Goal: Find specific page/section: Find specific page/section

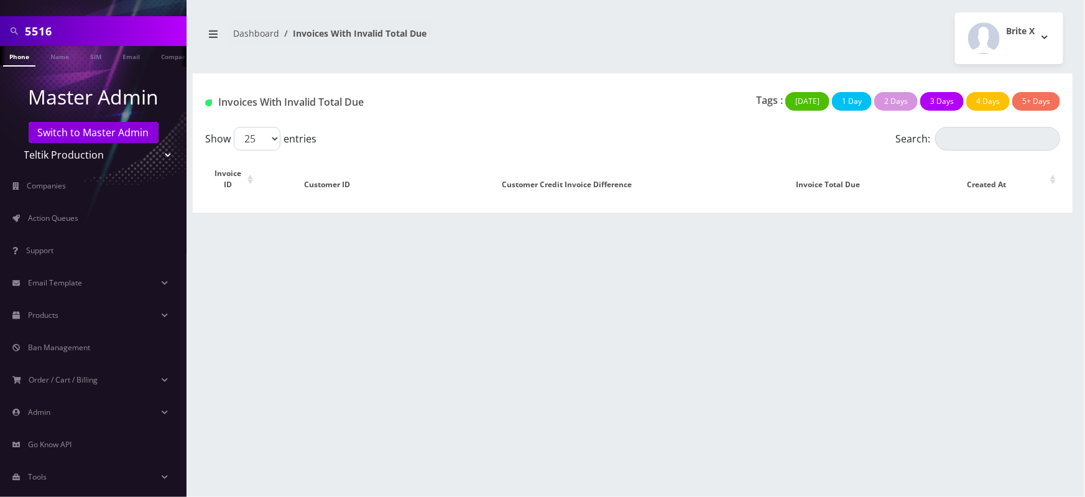
scroll to position [88, 0]
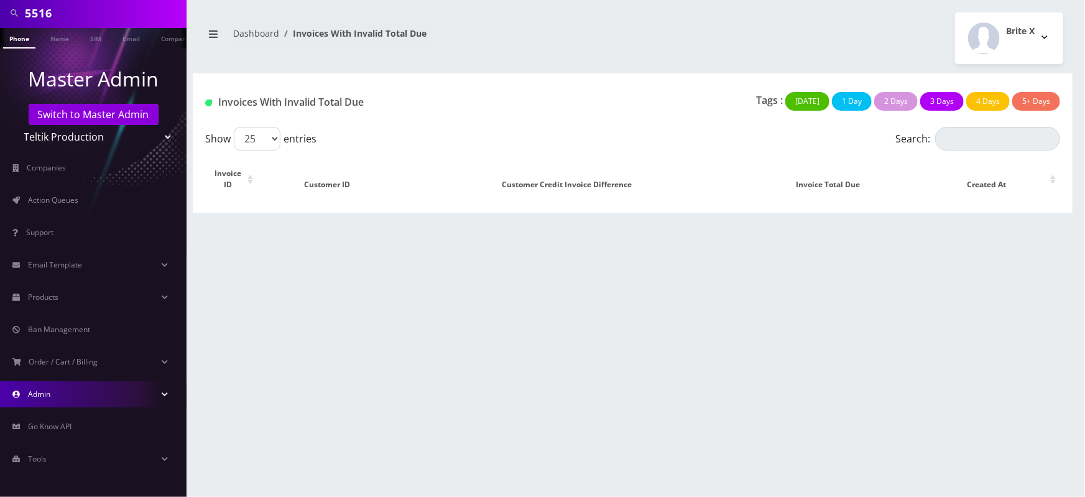
click at [83, 394] on link "Admin" at bounding box center [93, 394] width 187 height 26
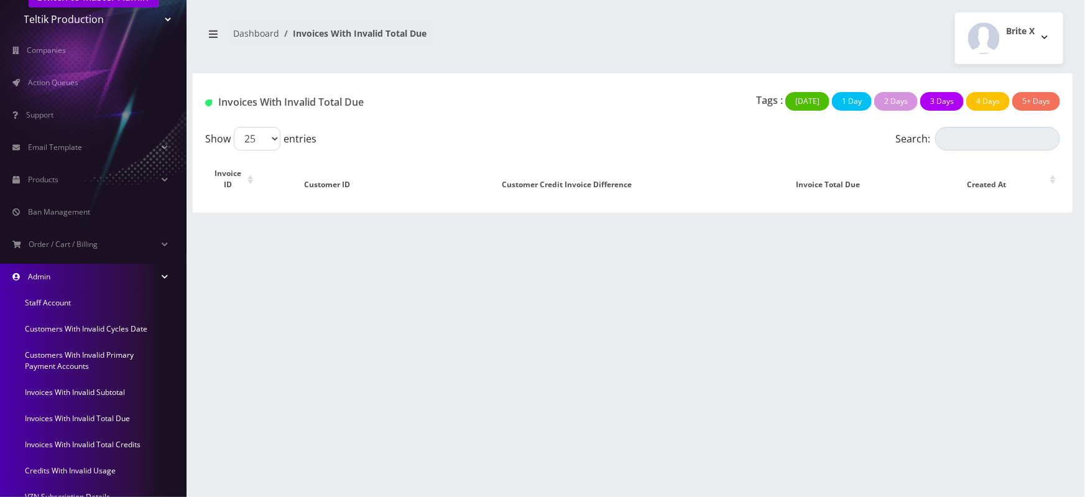
scroll to position [214, 0]
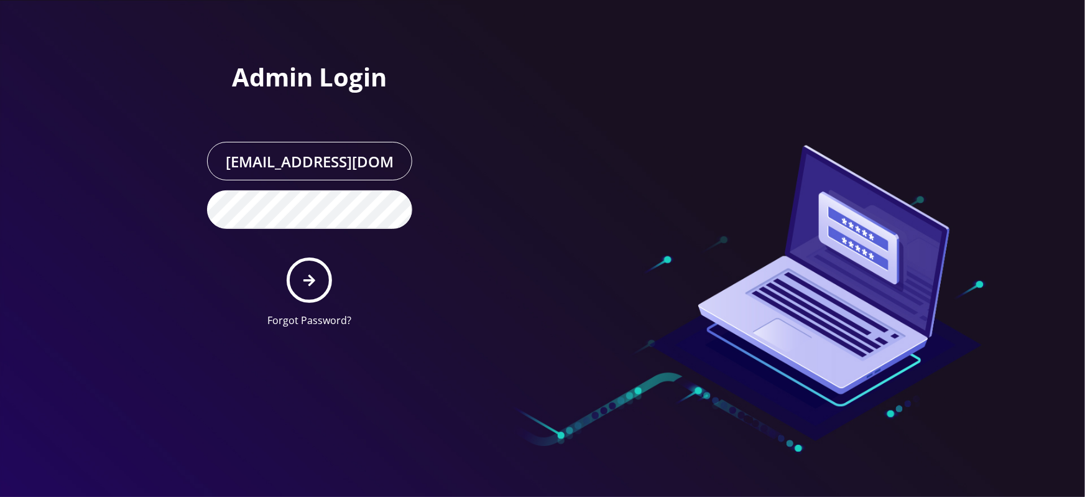
click at [356, 166] on input "[EMAIL_ADDRESS][DOMAIN_NAME]" at bounding box center [309, 161] width 205 height 39
drag, startPoint x: 420, startPoint y: 324, endPoint x: 299, endPoint y: 276, distance: 129.8
click at [299, 276] on div "Admin Login [EMAIL_ADDRESS][DOMAIN_NAME] Forgot Password?" at bounding box center [310, 200] width 224 height 276
click at [299, 276] on button "submit" at bounding box center [309, 280] width 45 height 45
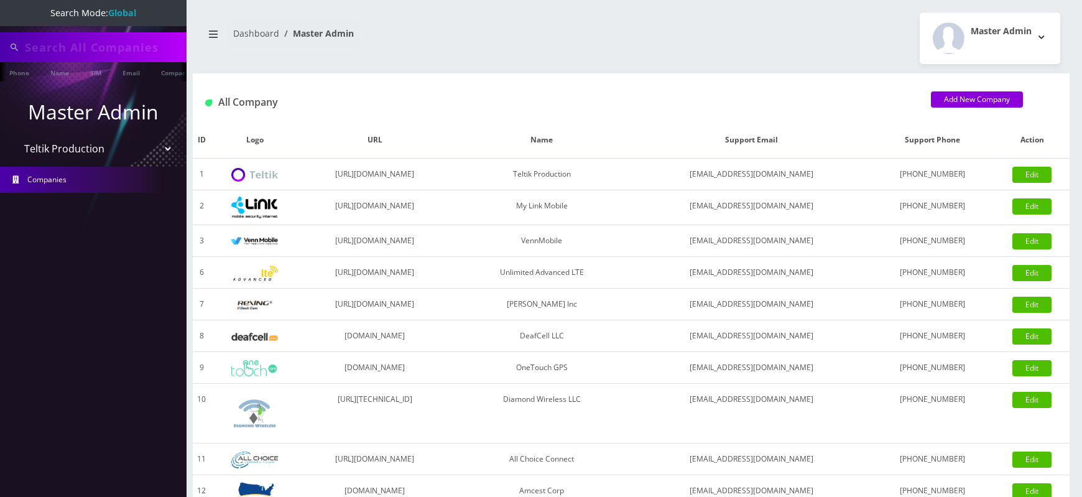
click at [14, 137] on select "Please select a Company Teltik Production My Link Mobile VennMobile Unlimited A…" at bounding box center [93, 149] width 159 height 24
select select "2"
click at [14, 137] on select "Please select a Company Teltik Production My Link Mobile VennMobile Unlimited A…" at bounding box center [93, 149] width 159 height 24
type input "7148"
select select "1"
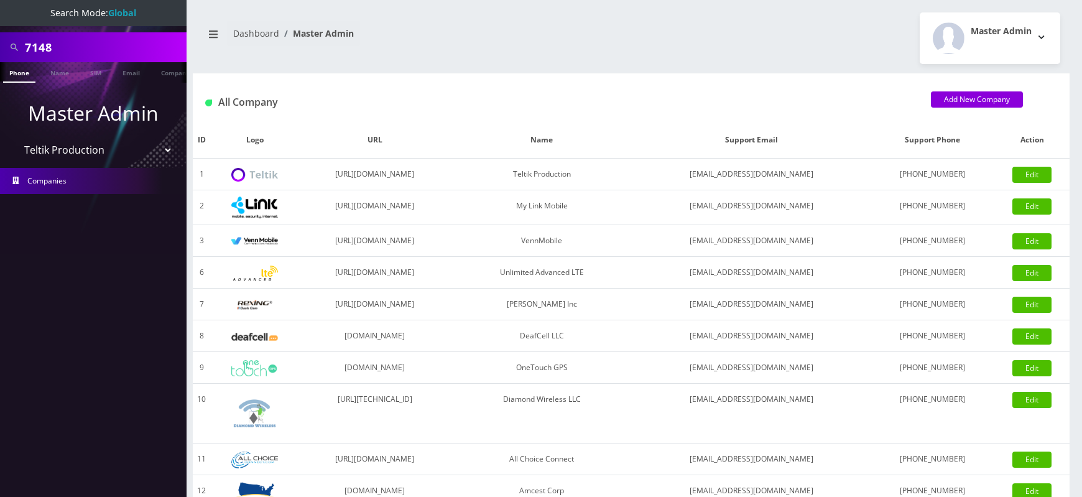
click at [14, 138] on select "Please select a Company Teltik Production My Link Mobile VennMobile Unlimited A…" at bounding box center [93, 150] width 159 height 24
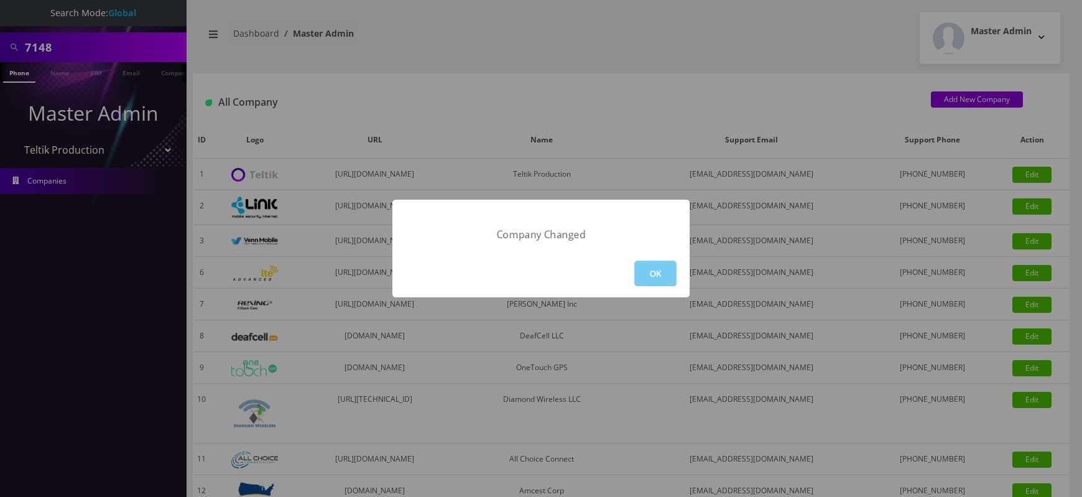
click at [659, 276] on button "OK" at bounding box center [656, 274] width 42 height 26
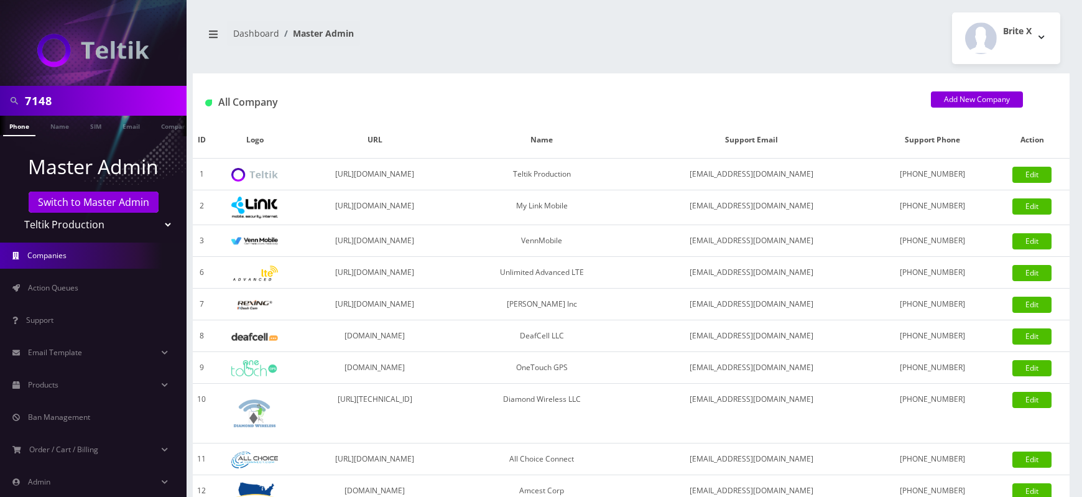
scroll to position [88, 0]
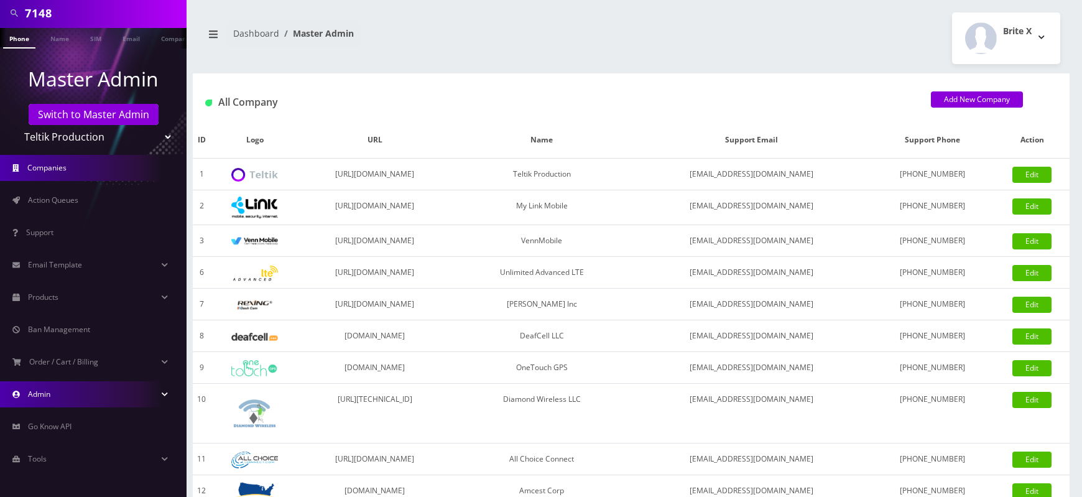
click at [80, 389] on link "Admin" at bounding box center [93, 394] width 187 height 26
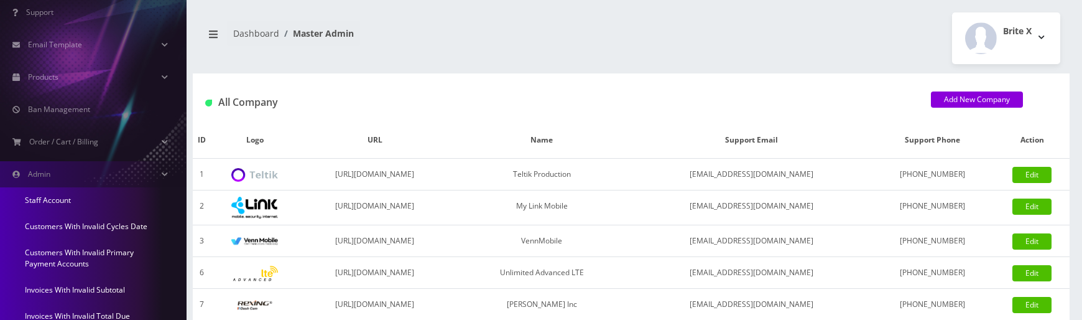
scroll to position [485, 0]
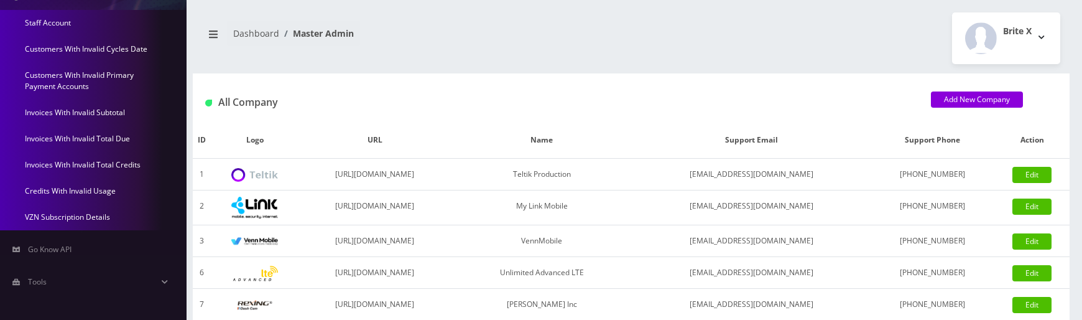
click at [72, 110] on link "Invoices With Invalid Subtotal" at bounding box center [93, 113] width 187 height 26
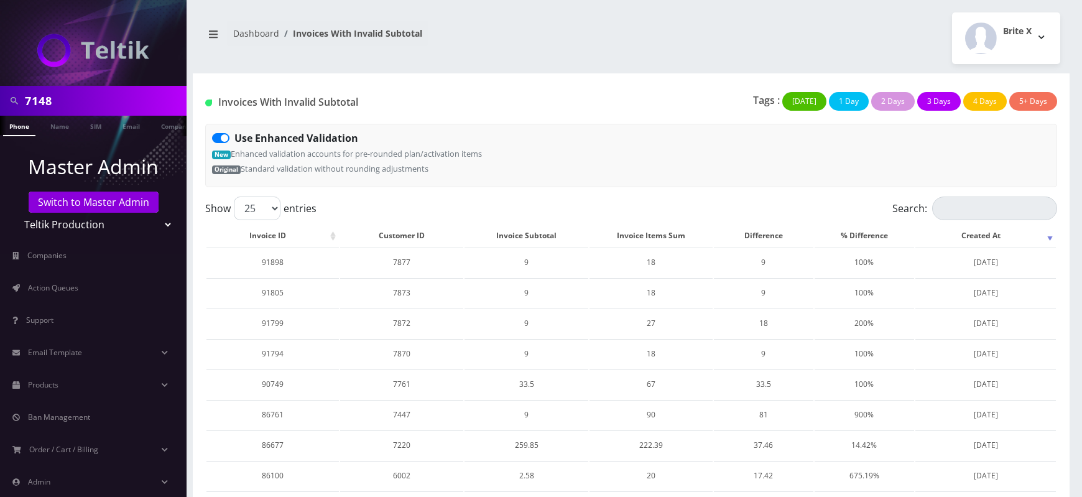
drag, startPoint x: 223, startPoint y: 102, endPoint x: 366, endPoint y: 108, distance: 143.8
click at [366, 108] on h1 "Invoices With Invalid Subtotal" at bounding box center [341, 102] width 272 height 12
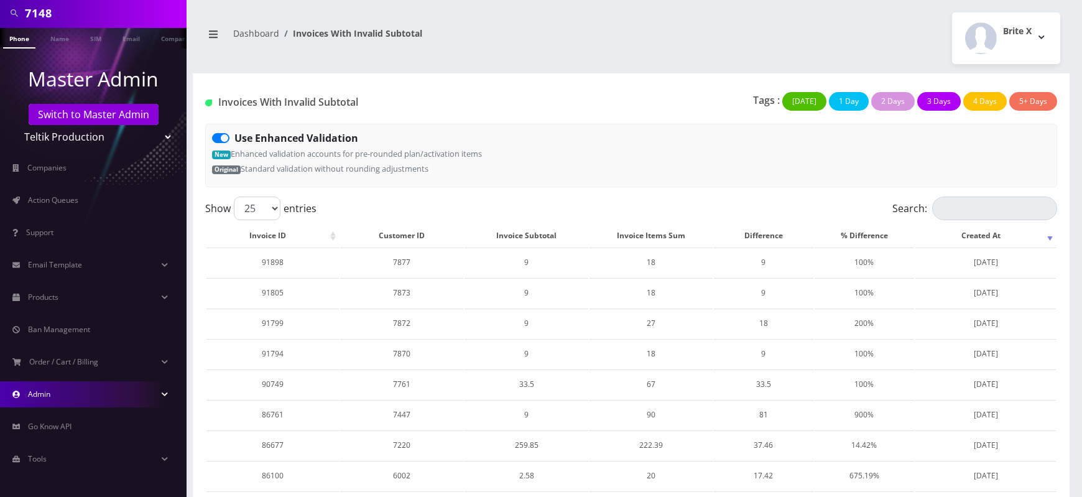
click at [97, 389] on link "Admin" at bounding box center [93, 394] width 187 height 26
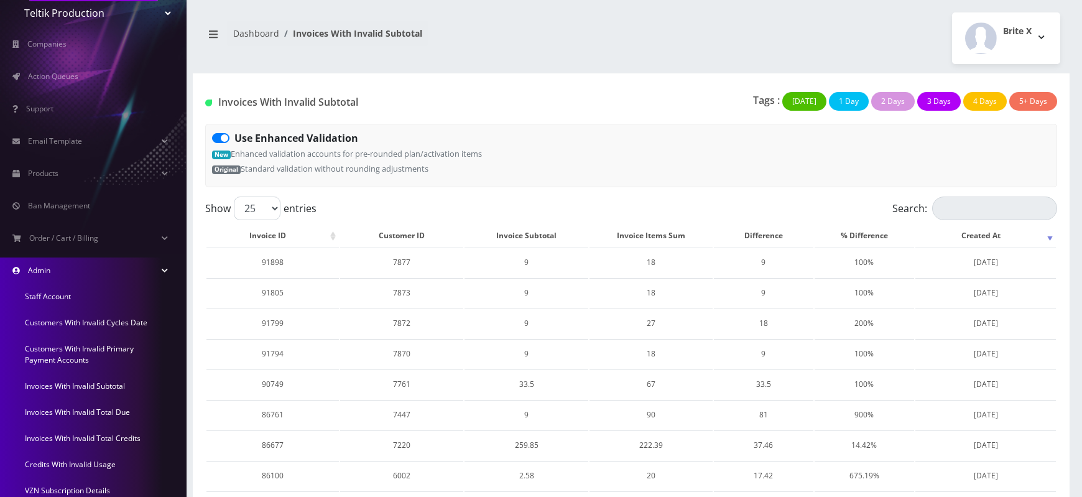
scroll to position [235, 0]
